Goal: Task Accomplishment & Management: Manage account settings

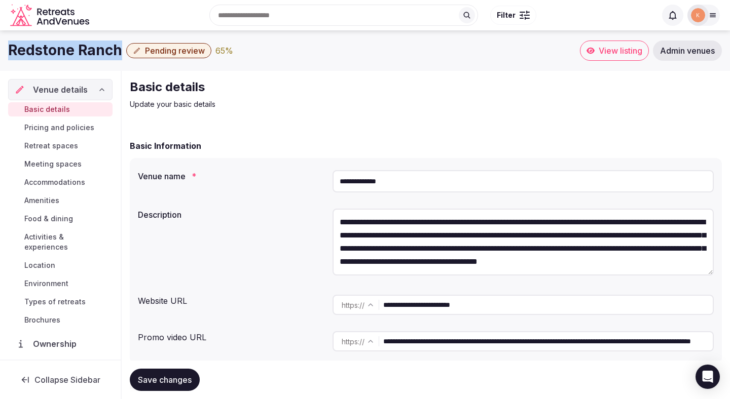
drag, startPoint x: 119, startPoint y: 48, endPoint x: 6, endPoint y: 51, distance: 113.1
click at [6, 51] on div "Redstone Ranch Pending review 65 % View listing Admin venues" at bounding box center [365, 51] width 730 height 20
copy h1 "Redstone Ranch"
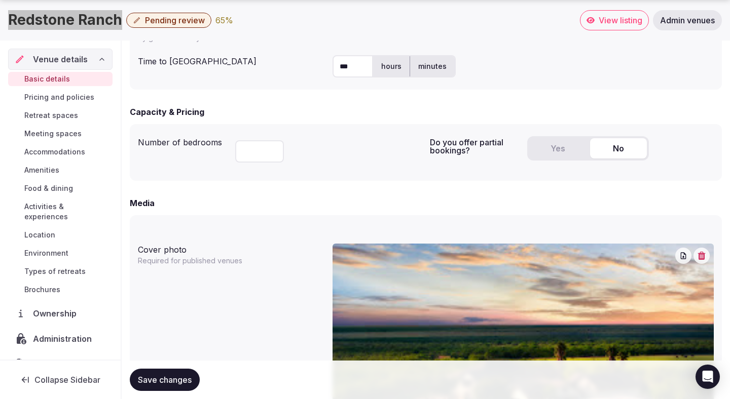
scroll to position [39, 0]
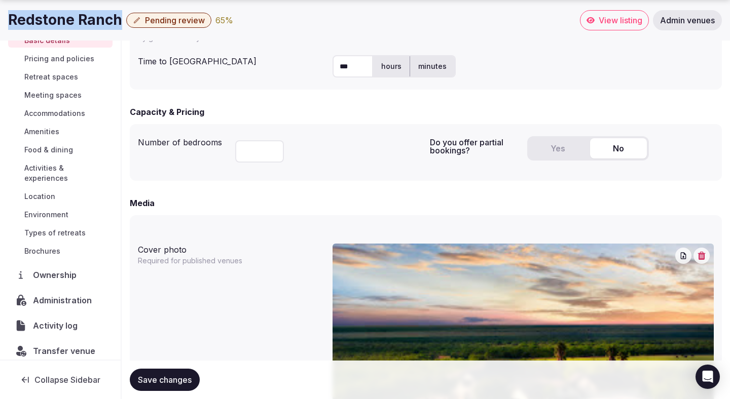
click at [54, 345] on span "Transfer venue" at bounding box center [64, 351] width 62 height 12
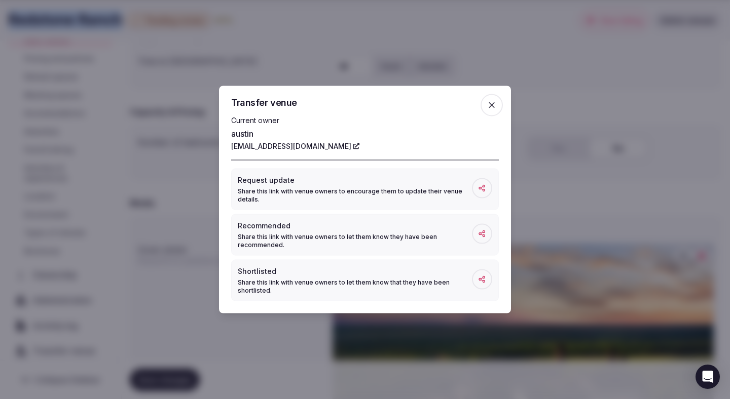
click at [494, 105] on icon "button" at bounding box center [492, 105] width 10 height 10
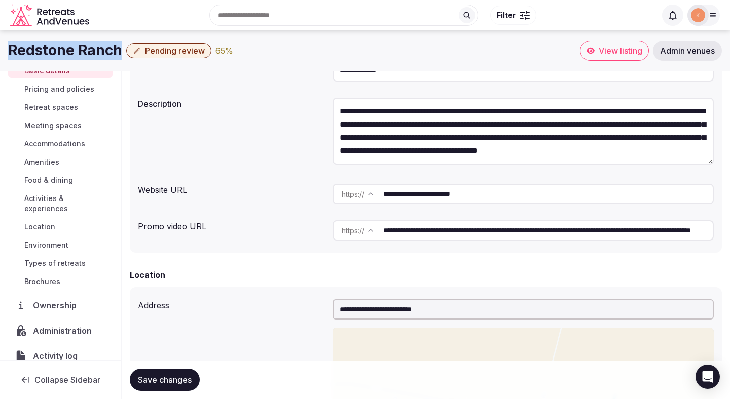
scroll to position [0, 0]
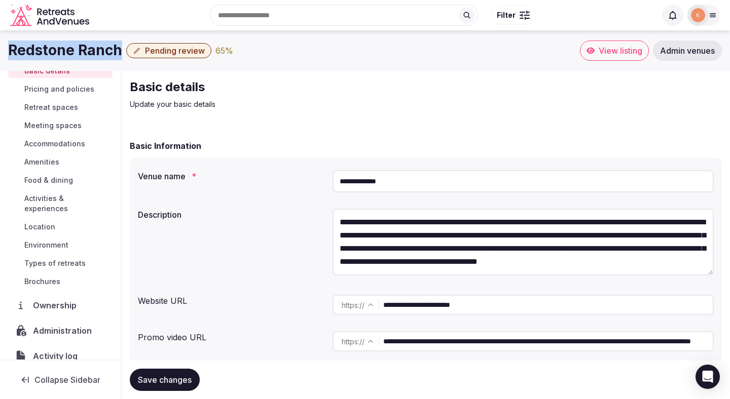
click at [629, 51] on span "View listing" at bounding box center [621, 51] width 44 height 10
click at [628, 51] on span "View listing" at bounding box center [621, 51] width 44 height 10
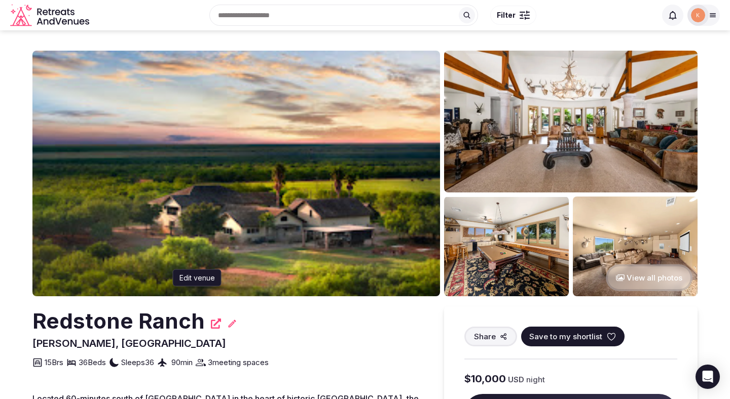
click at [232, 323] on icon at bounding box center [232, 324] width 10 height 10
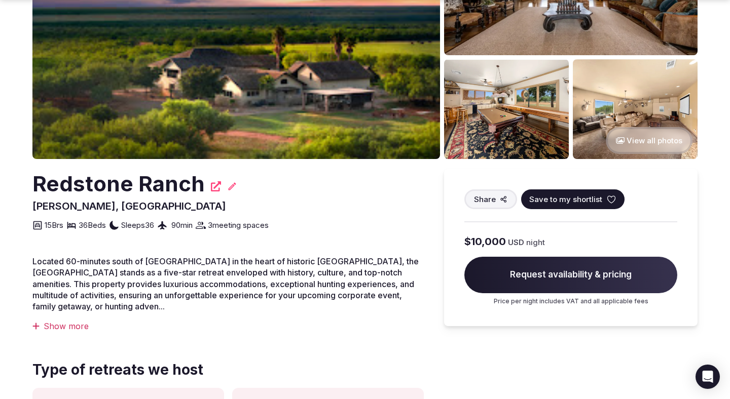
scroll to position [177, 0]
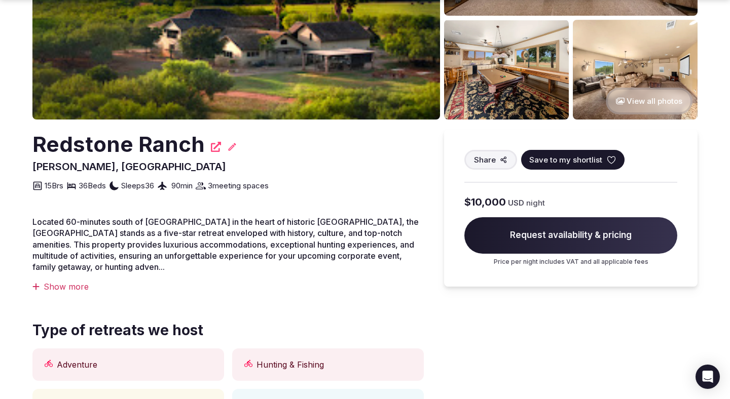
click at [233, 143] on icon at bounding box center [232, 147] width 10 height 10
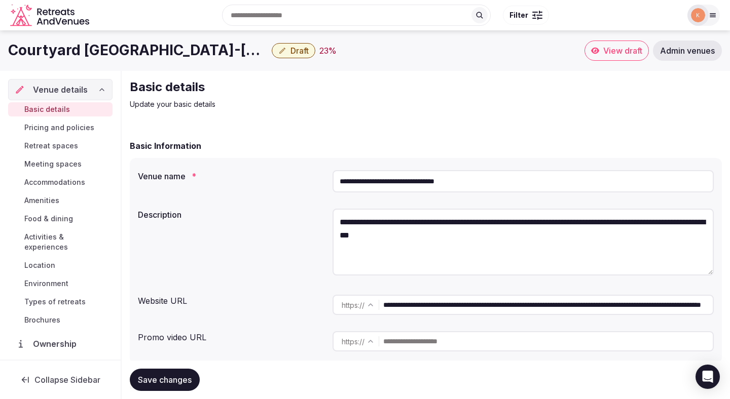
click at [674, 54] on span "Admin venues" at bounding box center [687, 51] width 55 height 10
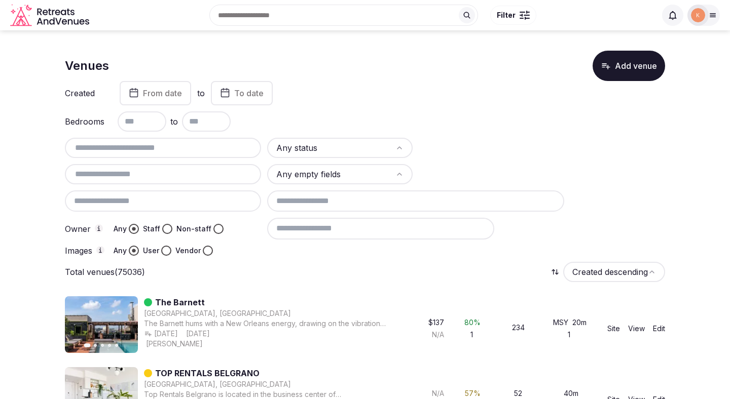
click at [185, 147] on input "text" at bounding box center [163, 148] width 188 height 12
paste input "**********"
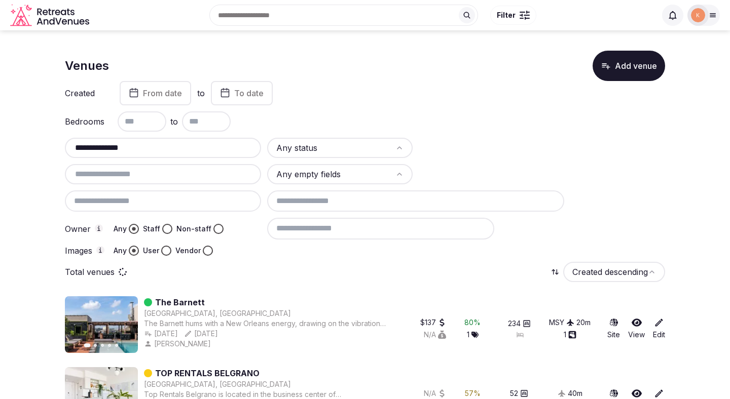
type input "**********"
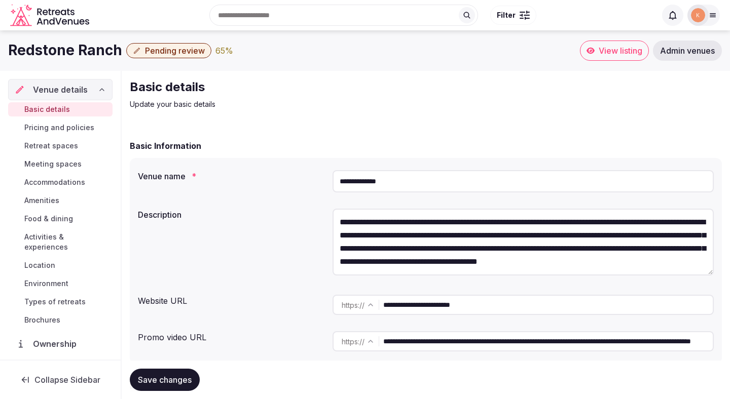
click at [193, 50] on span "Pending review" at bounding box center [175, 51] width 60 height 10
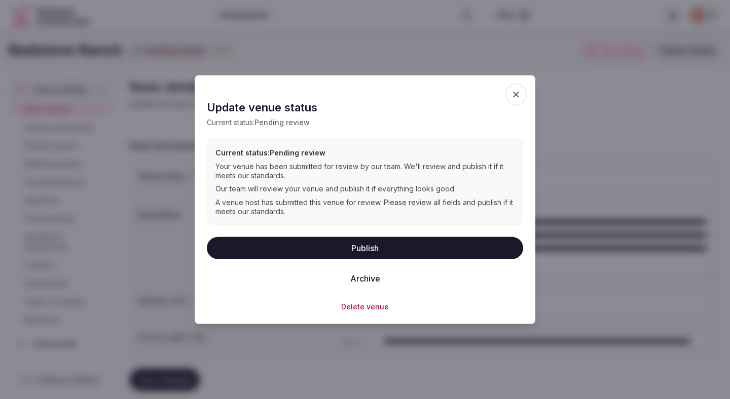
click at [319, 246] on button "Publish" at bounding box center [365, 248] width 316 height 22
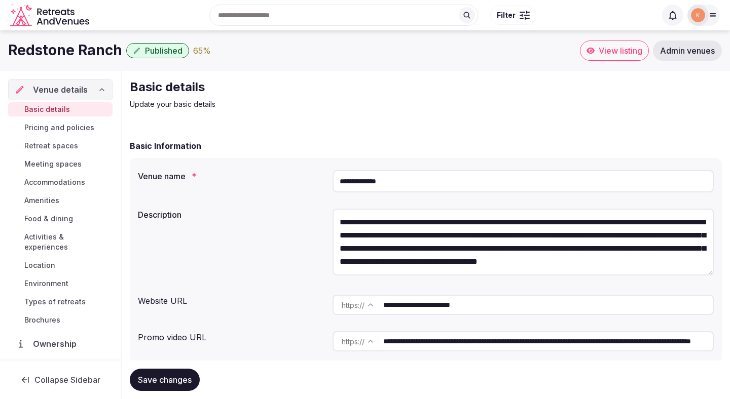
click at [52, 167] on span "Meeting spaces" at bounding box center [52, 164] width 57 height 10
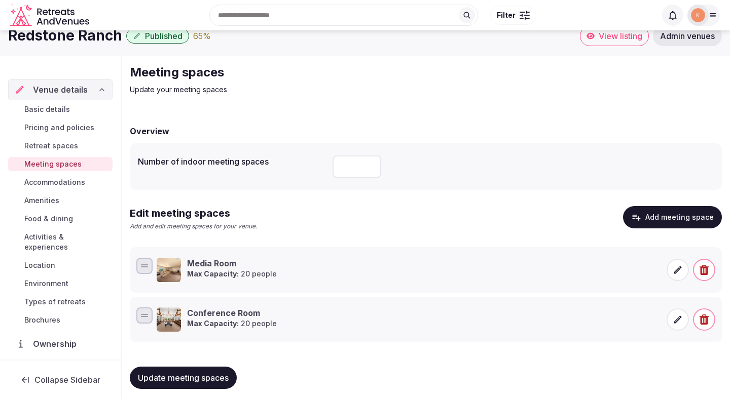
scroll to position [21, 0]
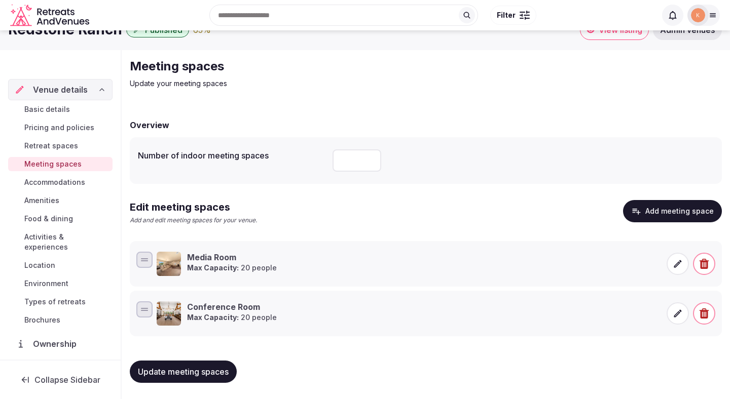
click at [70, 183] on span "Accommodations" at bounding box center [54, 182] width 61 height 10
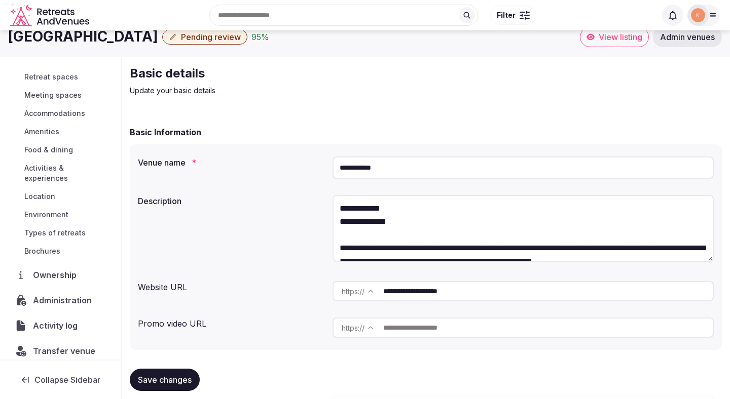
scroll to position [23, 0]
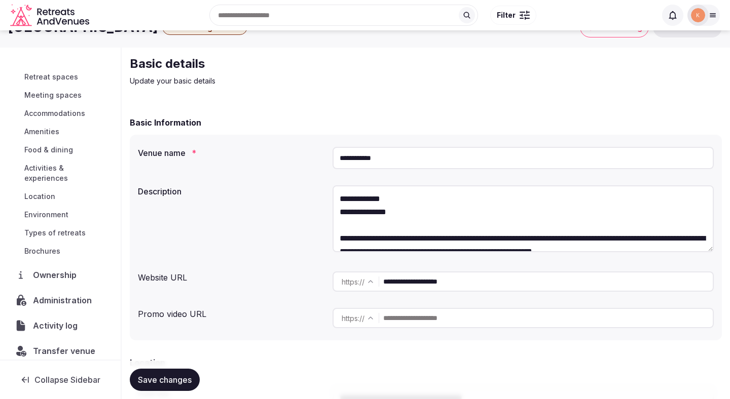
click at [64, 345] on span "Transfer venue" at bounding box center [64, 351] width 62 height 12
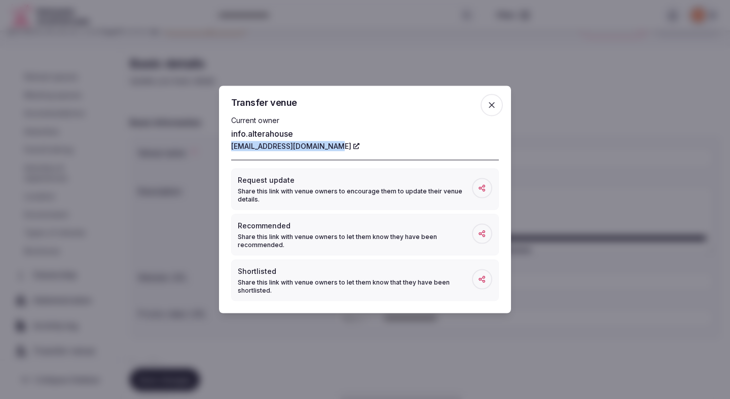
click at [489, 106] on icon "button" at bounding box center [492, 105] width 10 height 10
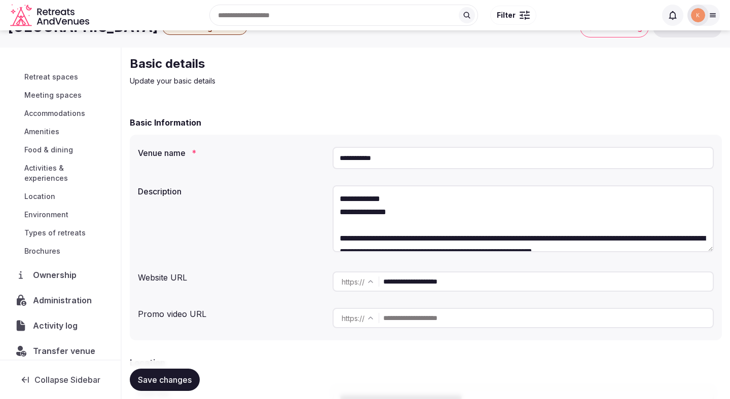
scroll to position [0, 0]
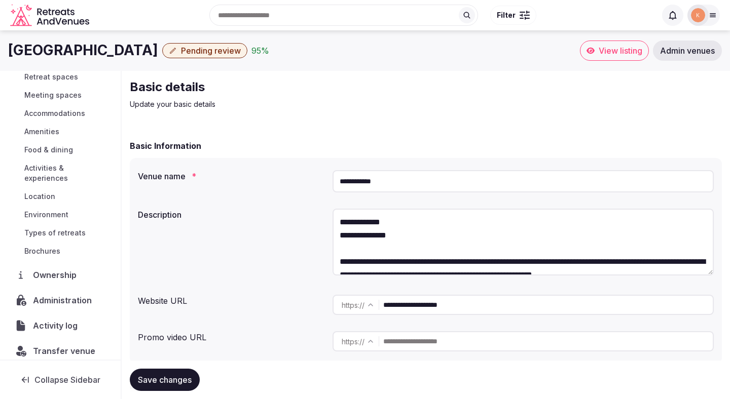
click at [358, 187] on input "**********" at bounding box center [523, 181] width 381 height 22
click at [65, 295] on span "Administration" at bounding box center [64, 301] width 62 height 12
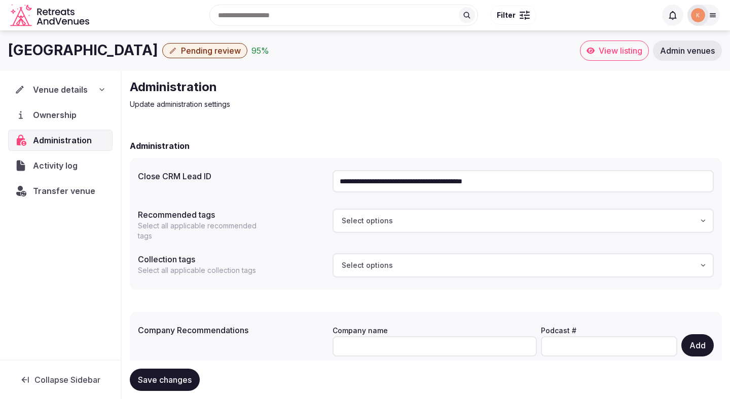
click at [402, 181] on input "**********" at bounding box center [523, 181] width 381 height 22
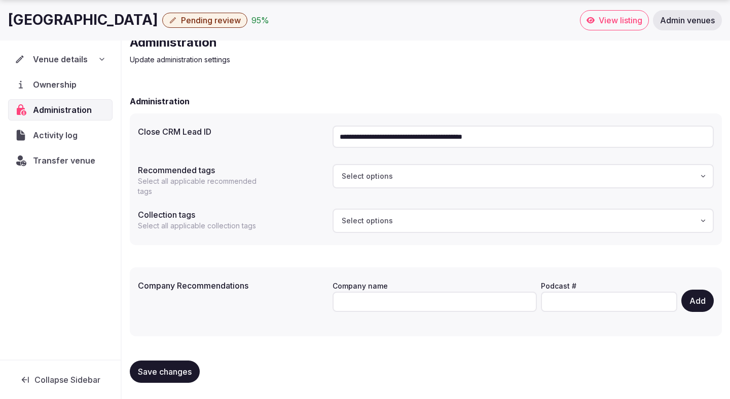
drag, startPoint x: 155, startPoint y: 22, endPoint x: 195, endPoint y: 45, distance: 46.5
click at [195, 45] on div "**********" at bounding box center [365, 193] width 730 height 414
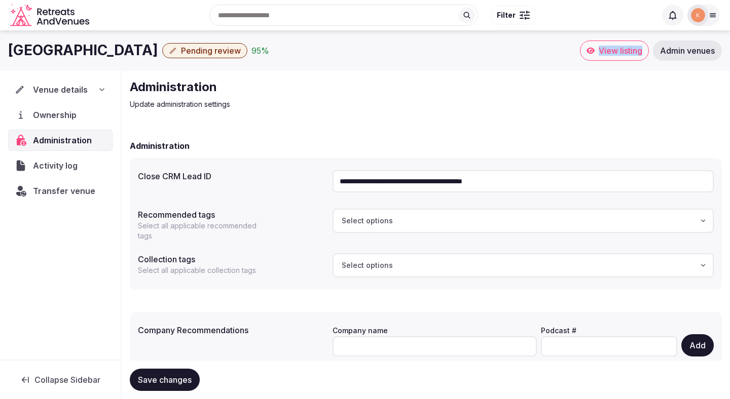
click at [181, 51] on span "Pending review" at bounding box center [211, 51] width 60 height 10
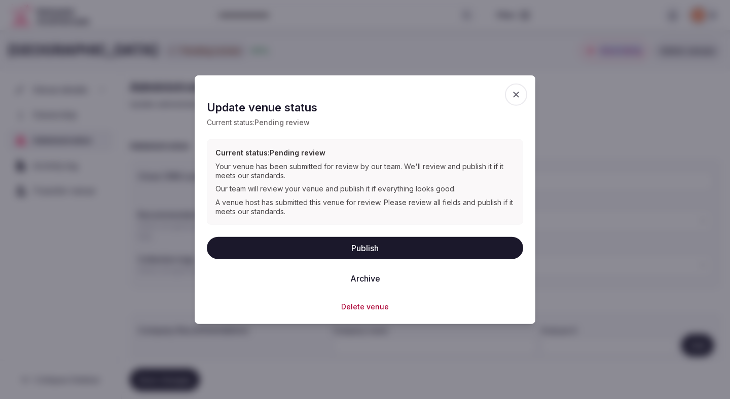
click at [363, 246] on button "Publish" at bounding box center [365, 248] width 316 height 22
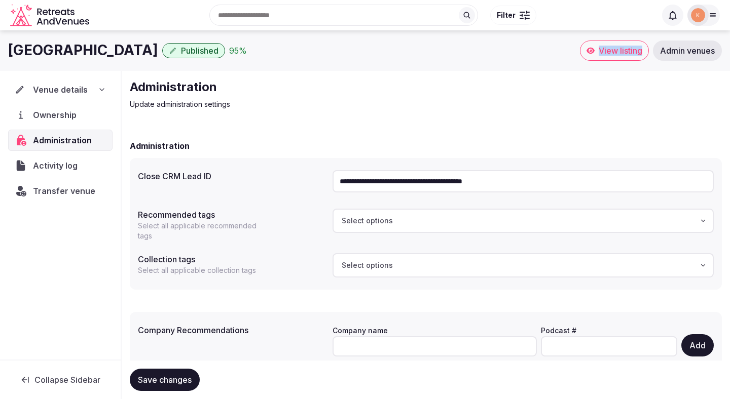
click at [619, 57] on link "View listing" at bounding box center [614, 51] width 69 height 20
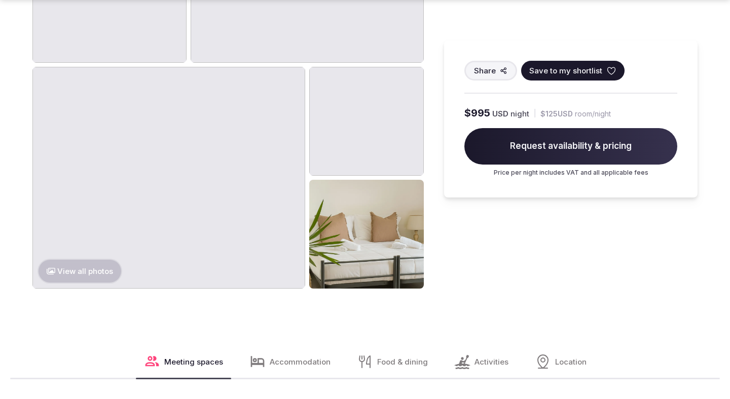
scroll to position [840, 0]
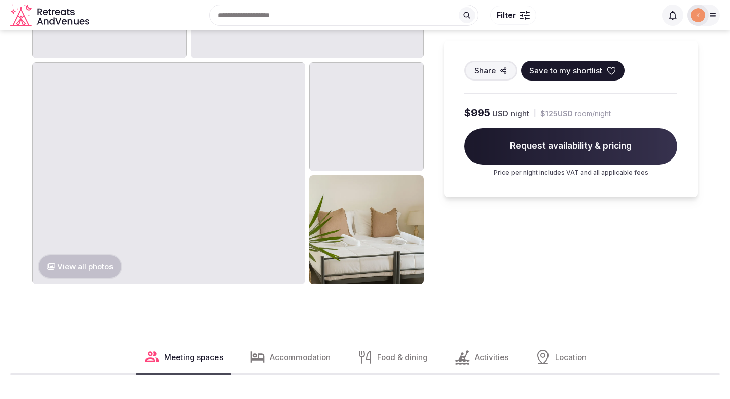
scroll to position [840, 0]
click at [78, 106] on img at bounding box center [168, 173] width 273 height 222
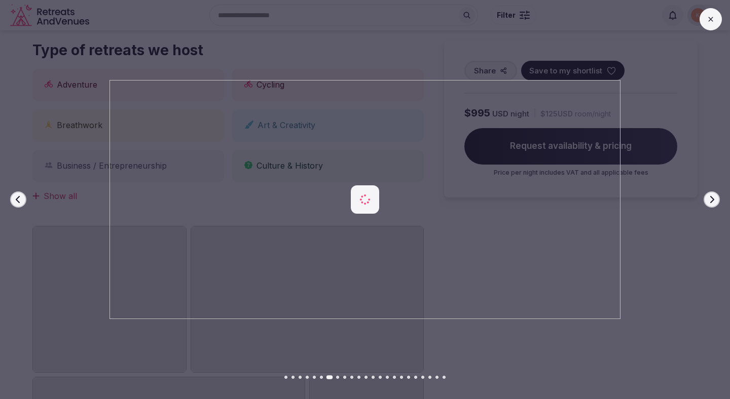
scroll to position [528, 0]
click at [414, 199] on img at bounding box center [365, 200] width 511 height 240
click at [714, 25] on button at bounding box center [711, 19] width 22 height 22
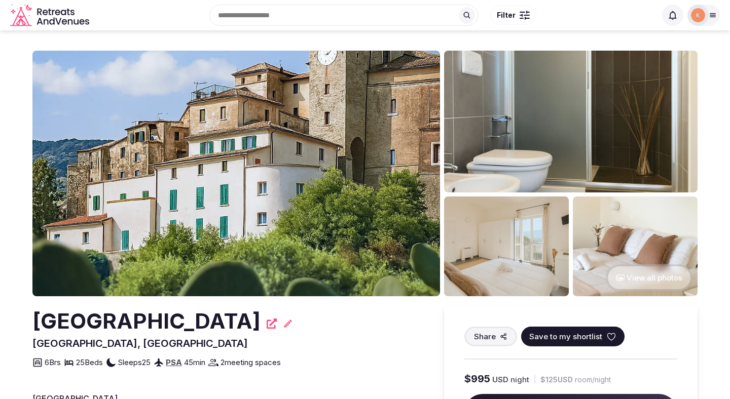
scroll to position [2, 0]
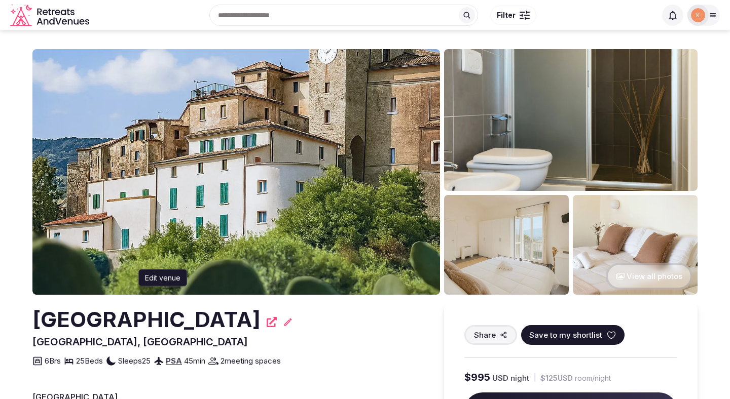
click at [283, 318] on icon at bounding box center [288, 322] width 10 height 10
